Goal: Find contact information: Find contact information

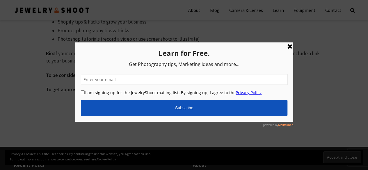
click at [289, 45] on link at bounding box center [289, 46] width 7 height 7
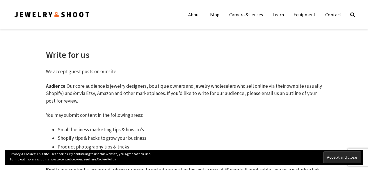
drag, startPoint x: 60, startPoint y: 23, endPoint x: 58, endPoint y: 19, distance: 4.3
click at [59, 22] on div at bounding box center [52, 14] width 76 height 29
click at [61, 17] on img at bounding box center [52, 15] width 76 height 8
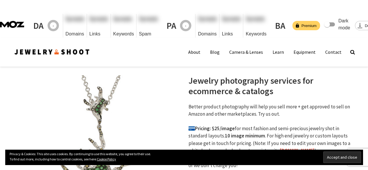
click at [324, 22] on span at bounding box center [327, 25] width 6 height 6
click at [310, 19] on input "Dark mode" at bounding box center [326, 24] width 33 height 11
click at [166, 20] on h1 "PA" at bounding box center [171, 25] width 10 height 10
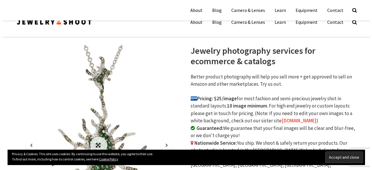
scroll to position [29, 0]
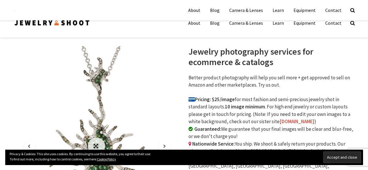
drag, startPoint x: 98, startPoint y: 119, endPoint x: 98, endPoint y: 111, distance: 7.3
click at [98, 111] on link at bounding box center [97, 146] width 162 height 201
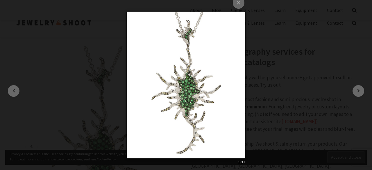
click at [323, 76] on div "× 1 of 7 Loading..." at bounding box center [186, 85] width 372 height 170
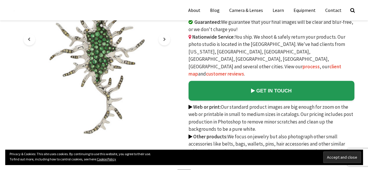
scroll to position [0, 0]
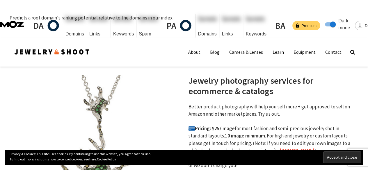
click at [59, 18] on icon "-" at bounding box center [53, 25] width 15 height 15
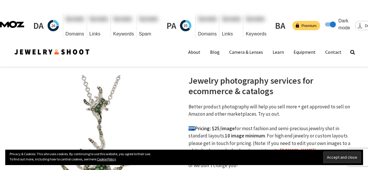
click at [298, 23] on span "Premium" at bounding box center [309, 26] width 22 height 6
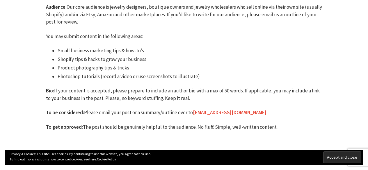
scroll to position [203, 0]
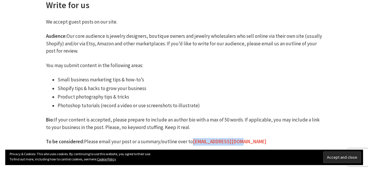
drag, startPoint x: 244, startPoint y: 119, endPoint x: 223, endPoint y: 144, distance: 32.4
click at [192, 138] on p "To be considered: Please email your post or a summary/outline over to [EMAIL_AD…" at bounding box center [184, 142] width 276 height 8
copy link "[EMAIL_ADDRESS][DOMAIN_NAME]"
